Goal: Task Accomplishment & Management: Complete application form

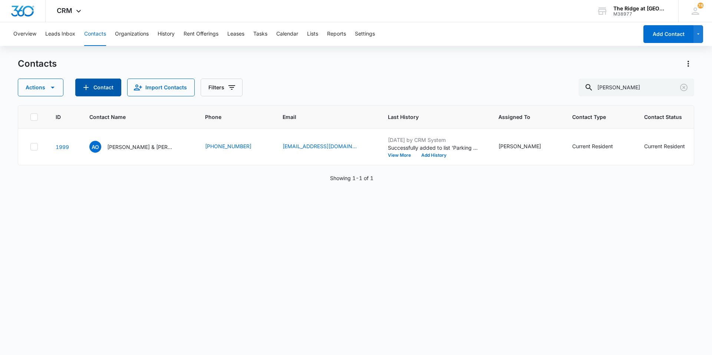
click at [90, 90] on button "Contact" at bounding box center [98, 88] width 46 height 18
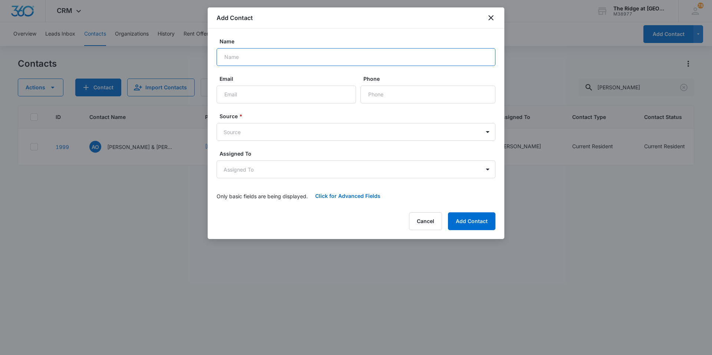
click at [243, 61] on input "Name" at bounding box center [356, 57] width 279 height 18
type input "s"
type input "[PERSON_NAME]"
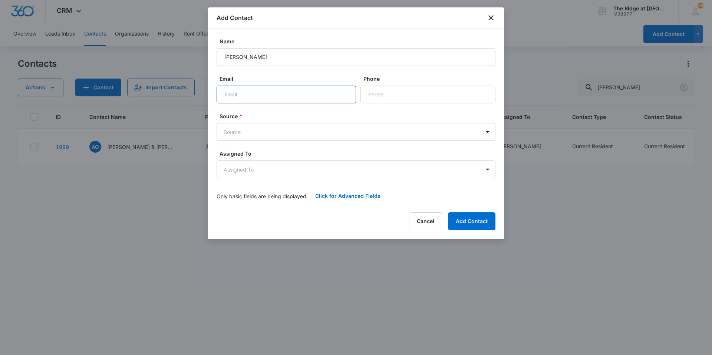
click at [299, 90] on input "Email" at bounding box center [286, 95] width 139 height 18
type input "[EMAIL_ADDRESS][DOMAIN_NAME]"
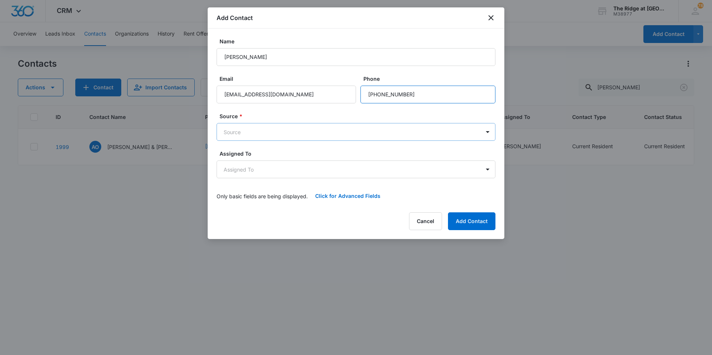
type input "[PHONE_NUMBER]"
click at [289, 131] on body "CRM Apps Reputation Websites Forms CRM Email Social Content Ads Intelligence Fi…" at bounding box center [356, 177] width 712 height 355
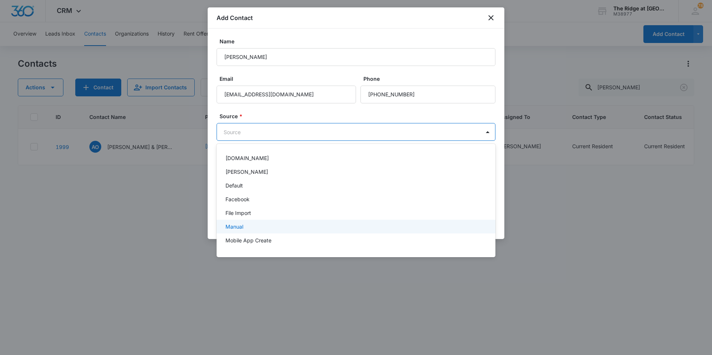
click at [241, 228] on p "Manual" at bounding box center [234, 227] width 18 height 8
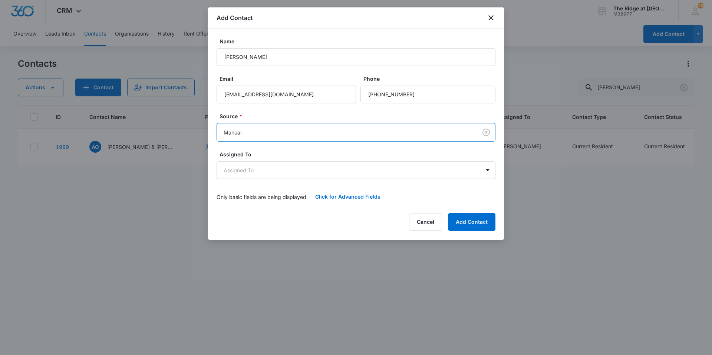
click at [264, 154] on label "Assigned To" at bounding box center [359, 155] width 279 height 8
click at [470, 215] on button "Add Contact" at bounding box center [471, 222] width 47 height 18
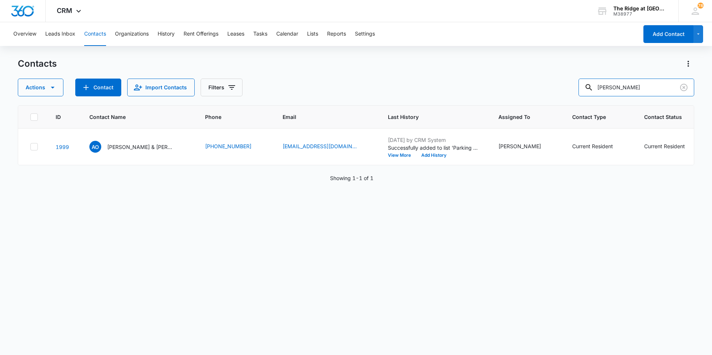
drag, startPoint x: 619, startPoint y: 91, endPoint x: 582, endPoint y: 80, distance: 38.2
click at [591, 88] on div "[PERSON_NAME]" at bounding box center [637, 88] width 116 height 18
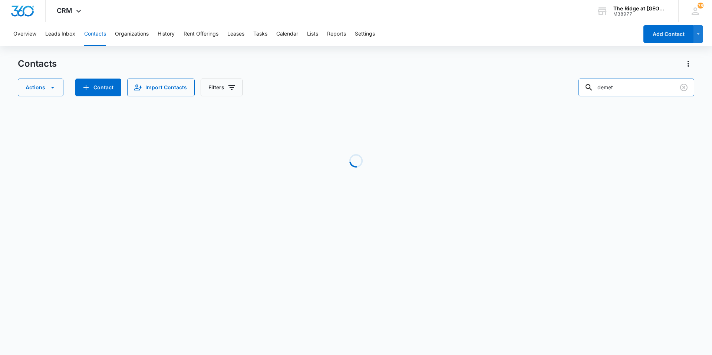
type input "demet"
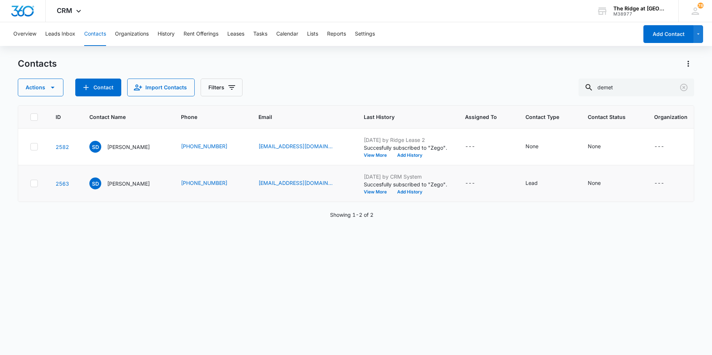
click at [31, 185] on icon at bounding box center [34, 183] width 7 height 7
click at [30, 184] on input "checkbox" at bounding box center [30, 184] width 0 height 0
checkbox input "true"
click at [53, 89] on icon "button" at bounding box center [52, 87] width 9 height 9
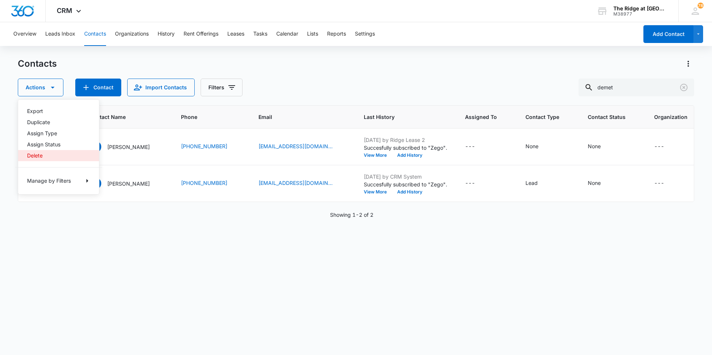
click at [51, 159] on button "Delete" at bounding box center [58, 155] width 81 height 11
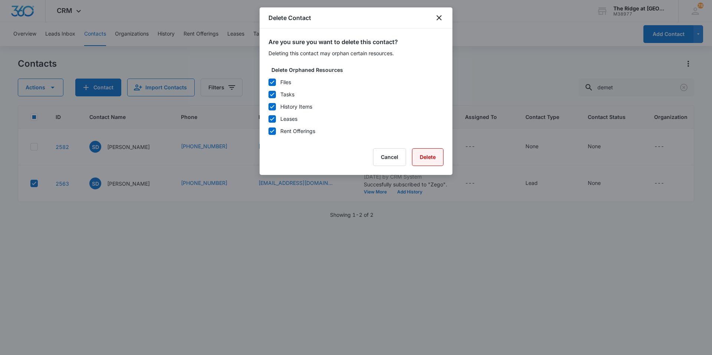
click at [432, 158] on button "Delete" at bounding box center [428, 157] width 32 height 18
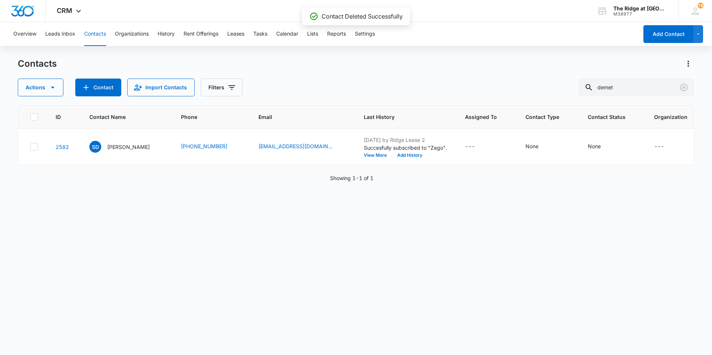
click at [129, 146] on p "[PERSON_NAME]" at bounding box center [128, 147] width 43 height 8
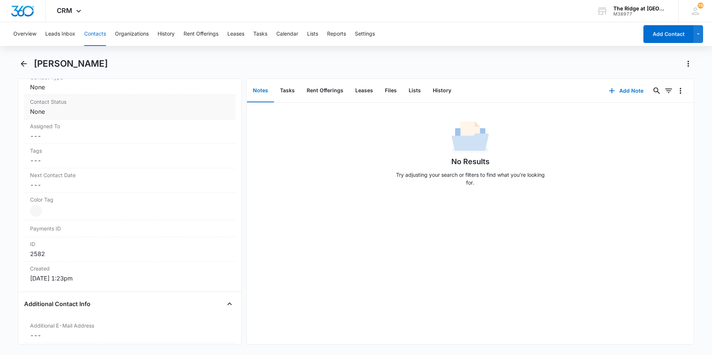
scroll to position [297, 0]
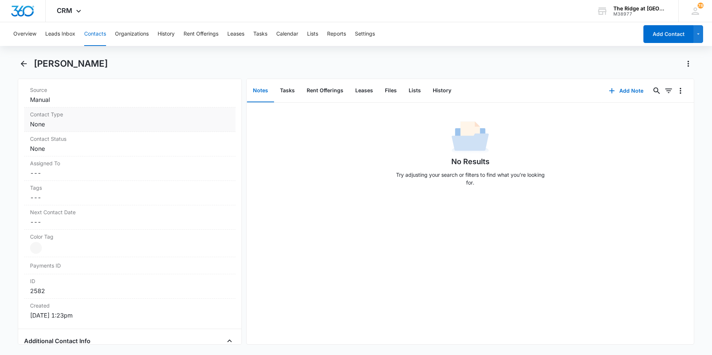
click at [76, 125] on dd "Cancel Save Changes None" at bounding box center [130, 124] width 200 height 9
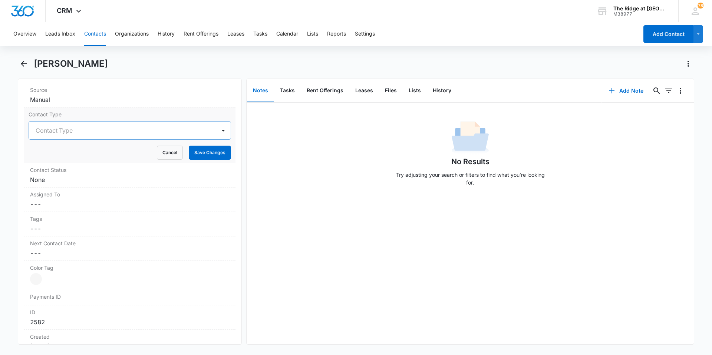
click at [72, 134] on div at bounding box center [121, 130] width 171 height 10
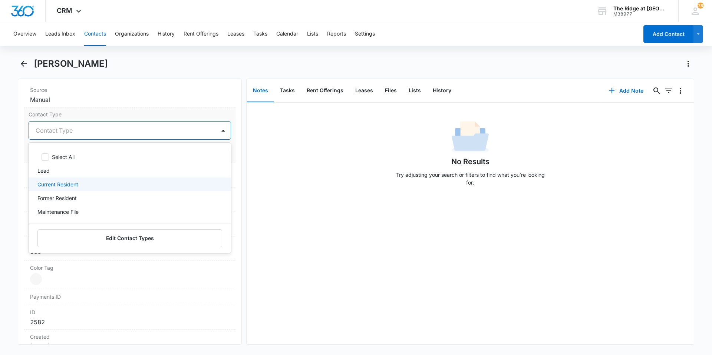
click at [71, 181] on p "Current Resident" at bounding box center [57, 185] width 41 height 8
click at [283, 243] on div "No Results Try adjusting your search or filters to find what you’re looking for." at bounding box center [470, 224] width 447 height 242
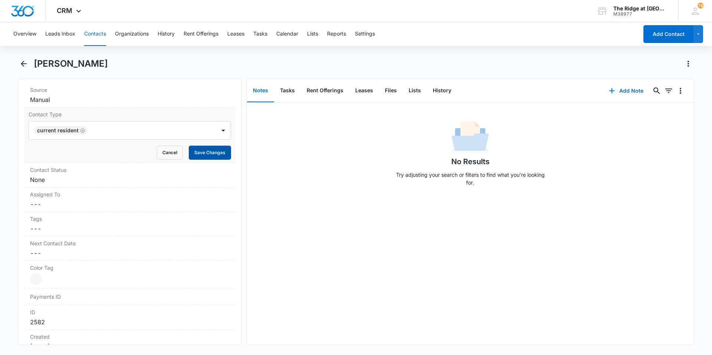
click at [201, 154] on button "Save Changes" at bounding box center [210, 153] width 42 height 14
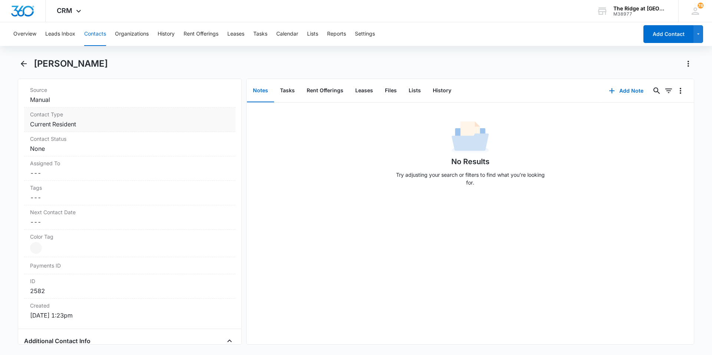
click at [201, 154] on div "Contact Status Cancel Save Changes None" at bounding box center [129, 144] width 211 height 24
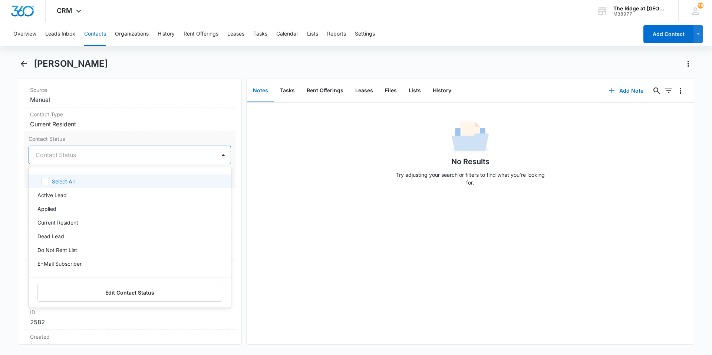
click at [82, 155] on div at bounding box center [121, 155] width 171 height 10
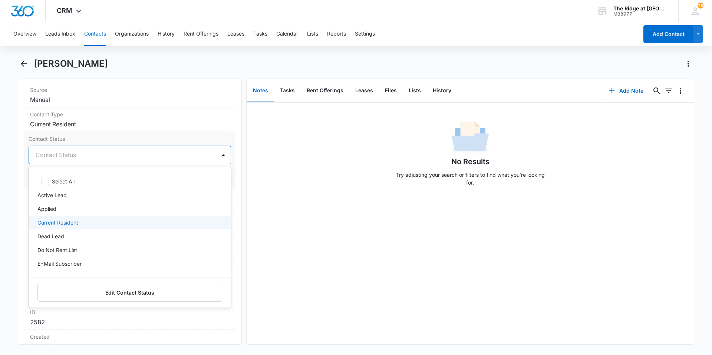
click at [76, 220] on p "Current Resident" at bounding box center [57, 223] width 41 height 8
click at [266, 188] on div "No Results Try adjusting your search or filters to find what you’re looking for." at bounding box center [470, 155] width 447 height 73
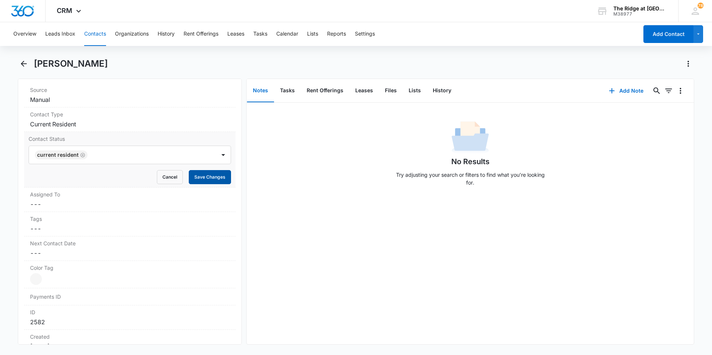
click at [210, 178] on button "Save Changes" at bounding box center [210, 177] width 42 height 14
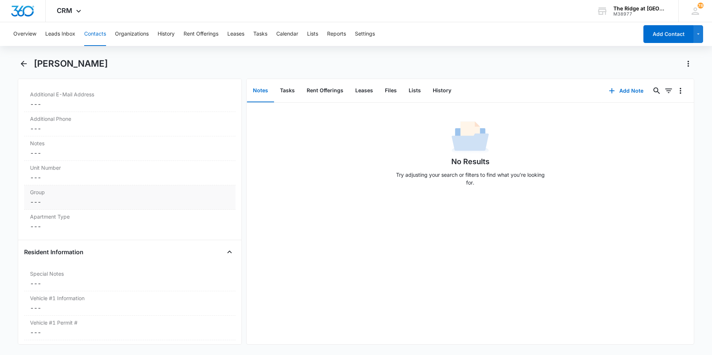
scroll to position [587, 0]
click at [96, 151] on dd "Cancel Save Changes ---" at bounding box center [130, 155] width 200 height 9
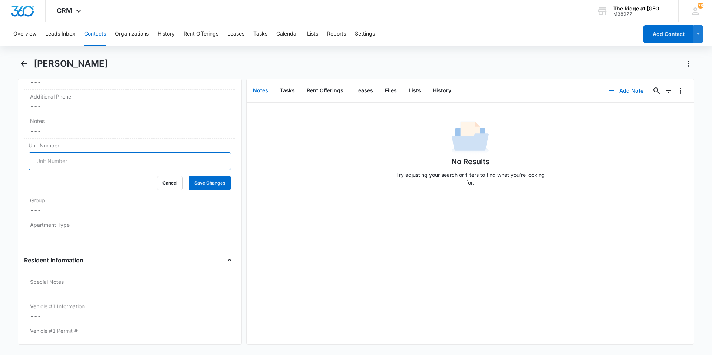
click at [96, 162] on input "Unit Number" at bounding box center [130, 161] width 203 height 18
type input "541-306202"
click at [189, 176] on button "Save Changes" at bounding box center [210, 183] width 42 height 14
click at [41, 205] on div "Group Cancel Save Changes ---" at bounding box center [129, 206] width 211 height 24
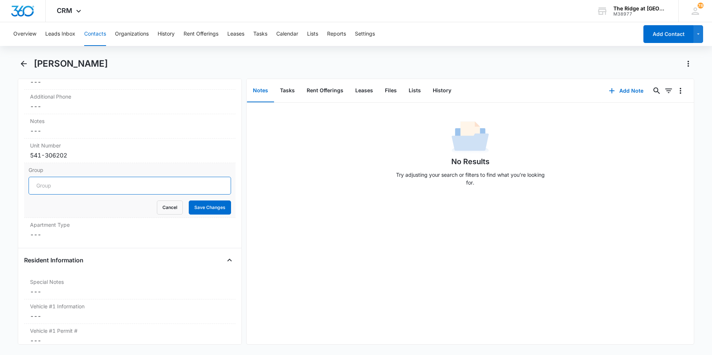
click at [51, 188] on input "Group" at bounding box center [130, 186] width 203 height 18
type input "Building 4306"
click at [189, 201] on button "Save Changes" at bounding box center [210, 208] width 42 height 14
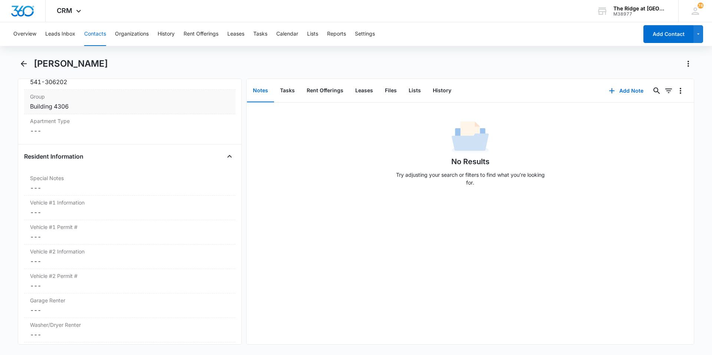
scroll to position [662, 0]
click at [78, 136] on div "Apartment Type Cancel Save Changes ---" at bounding box center [129, 125] width 211 height 24
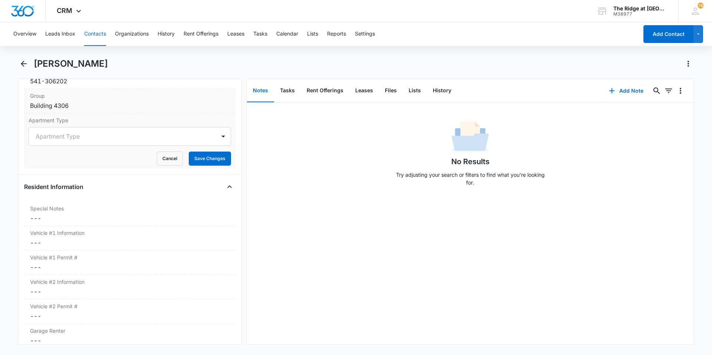
click at [78, 136] on div at bounding box center [121, 136] width 171 height 10
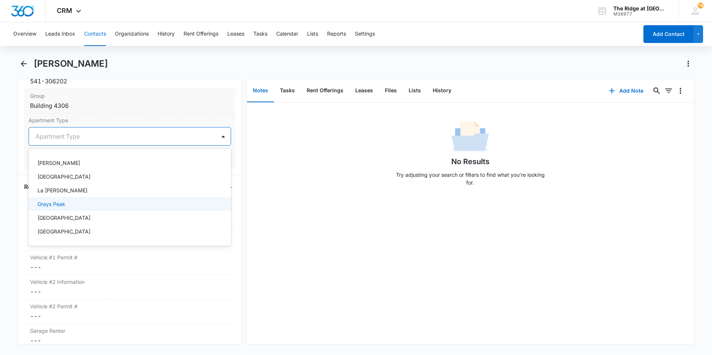
click at [77, 204] on div "Grays Peak" at bounding box center [128, 204] width 183 height 8
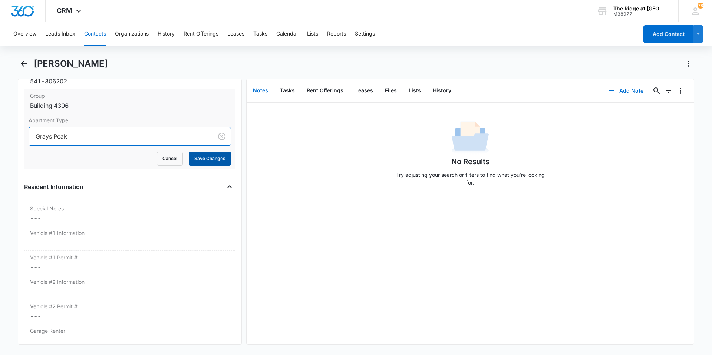
click at [195, 160] on button "Save Changes" at bounding box center [210, 159] width 42 height 14
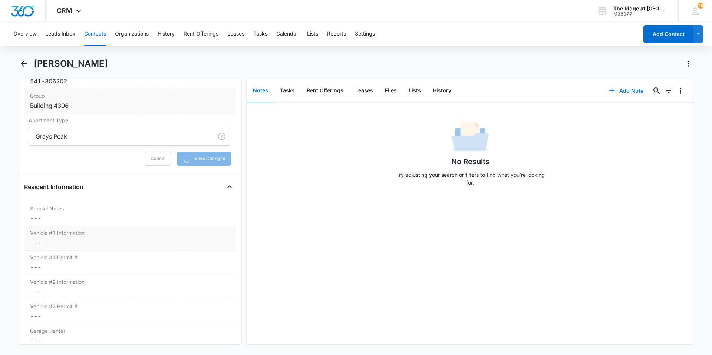
click at [81, 245] on dd "Cancel Save Changes ---" at bounding box center [130, 242] width 200 height 9
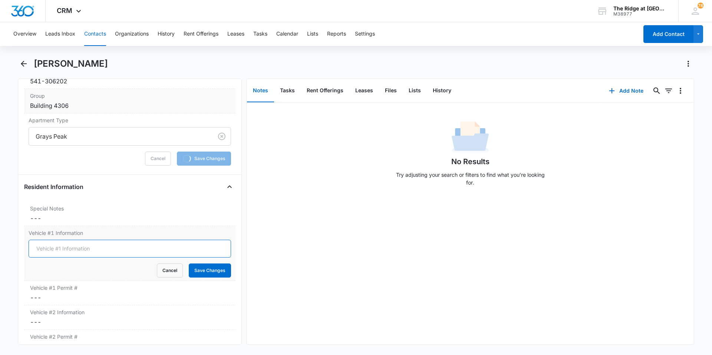
click at [81, 245] on input "Vehicle #1 Information" at bounding box center [130, 249] width 203 height 18
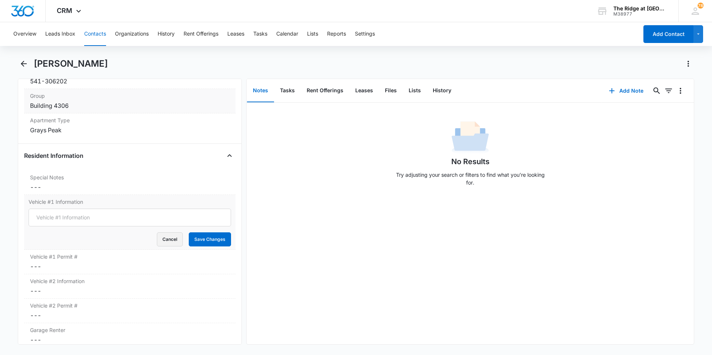
click at [169, 238] on button "Cancel" at bounding box center [170, 240] width 26 height 14
